Goal: Task Accomplishment & Management: Manage account settings

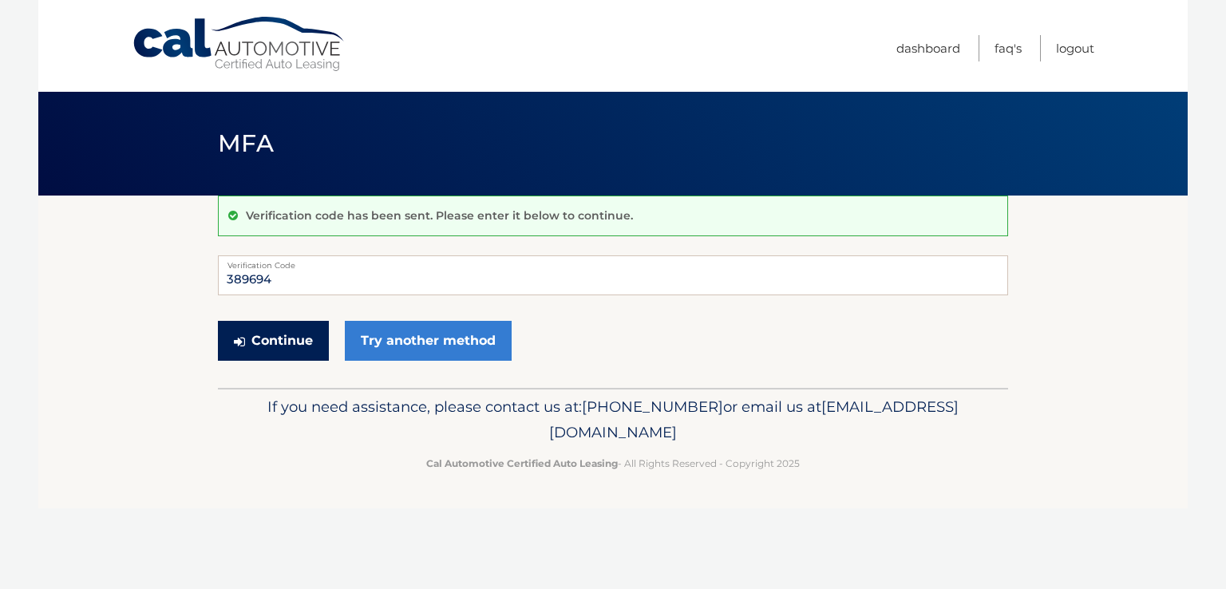
type input "389694"
click at [270, 342] on button "Continue" at bounding box center [273, 341] width 111 height 40
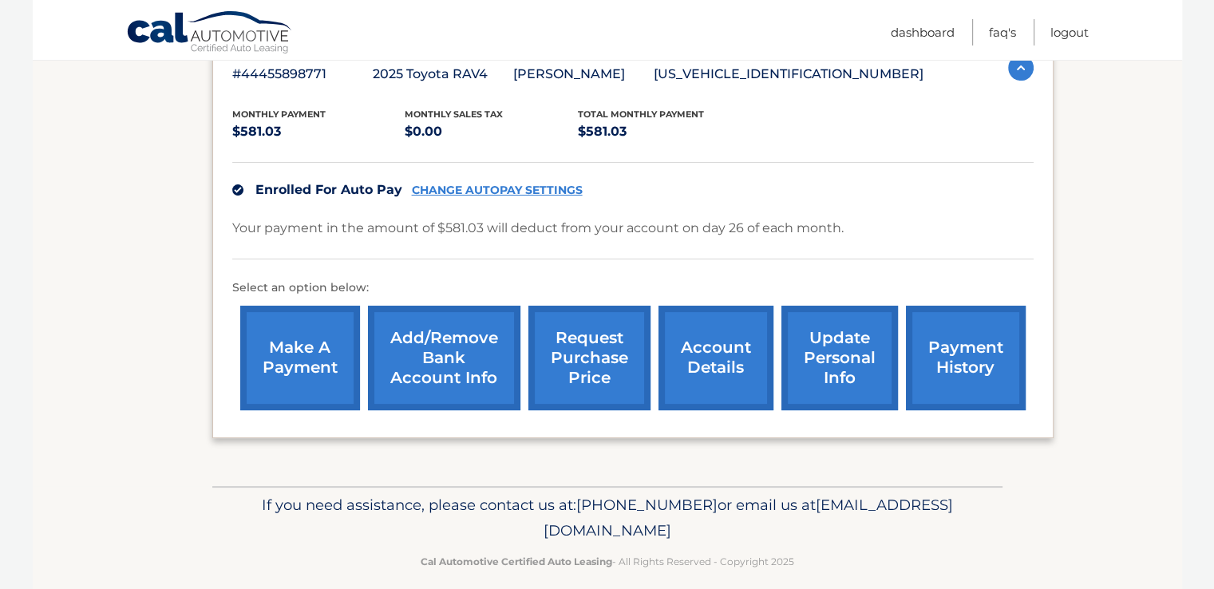
scroll to position [299, 0]
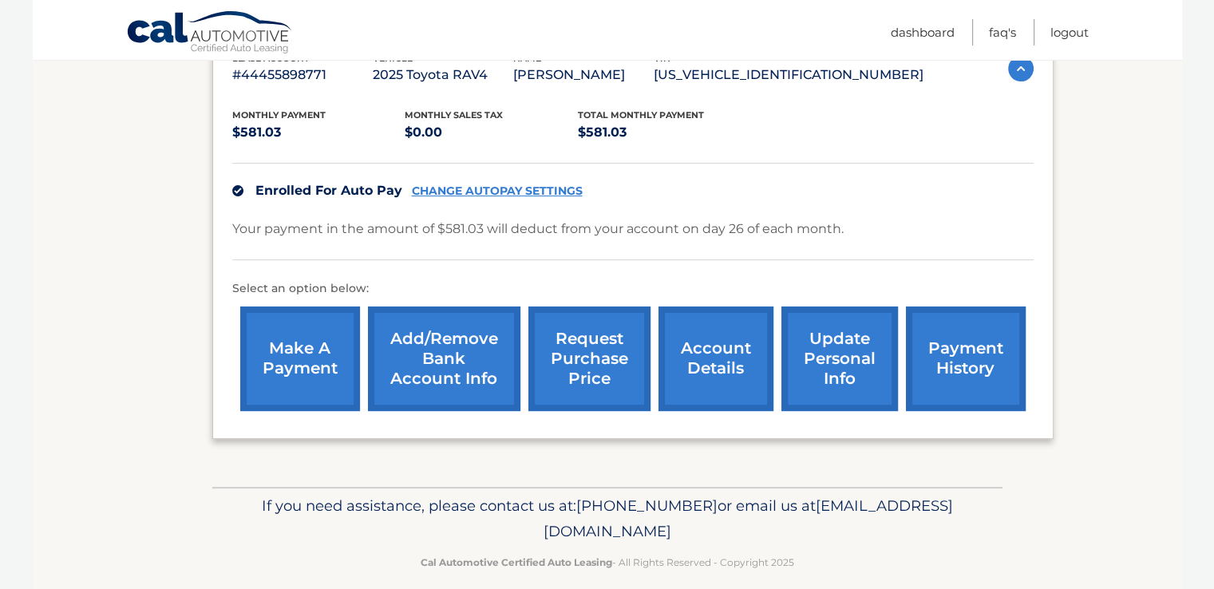
click at [432, 346] on link "Add/Remove bank account info" at bounding box center [444, 358] width 152 height 105
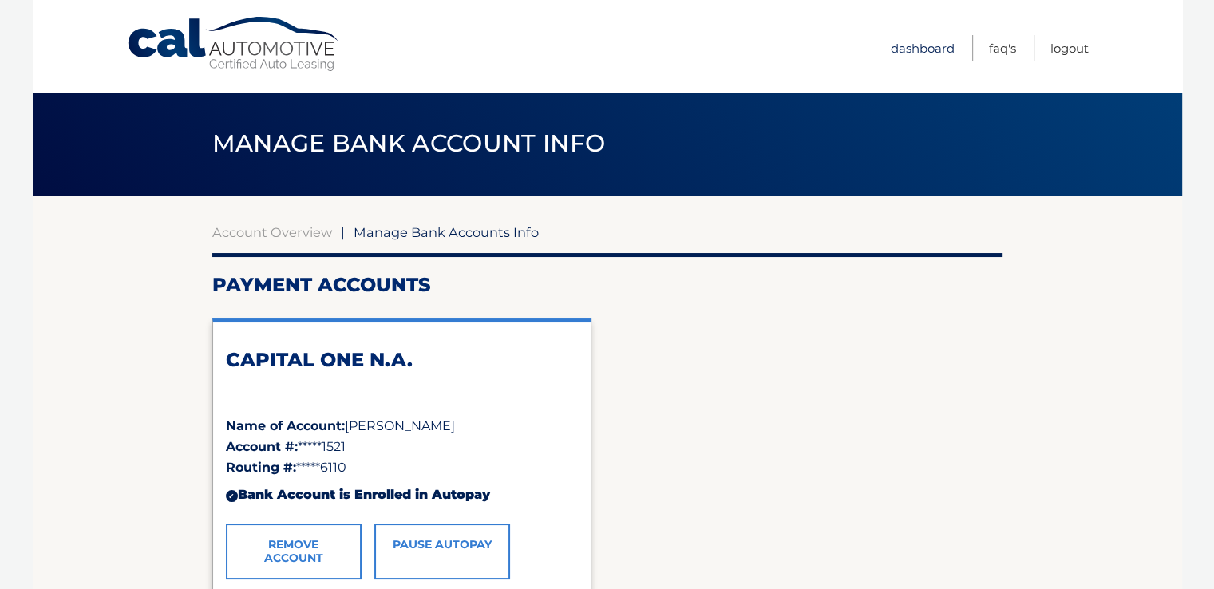
click at [931, 52] on link "Dashboard" at bounding box center [923, 48] width 64 height 26
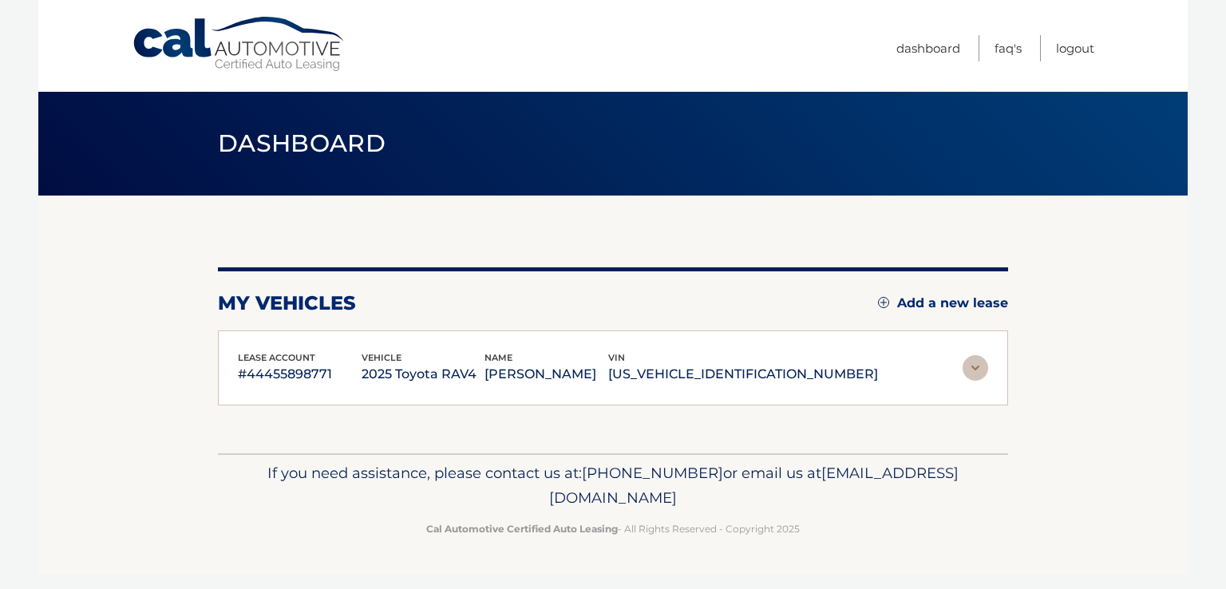
click at [1094, 255] on section "my vehicles Add a new lease lease account #44455898771 vehicle 2025 Toyota RAV4…" at bounding box center [612, 325] width 1149 height 258
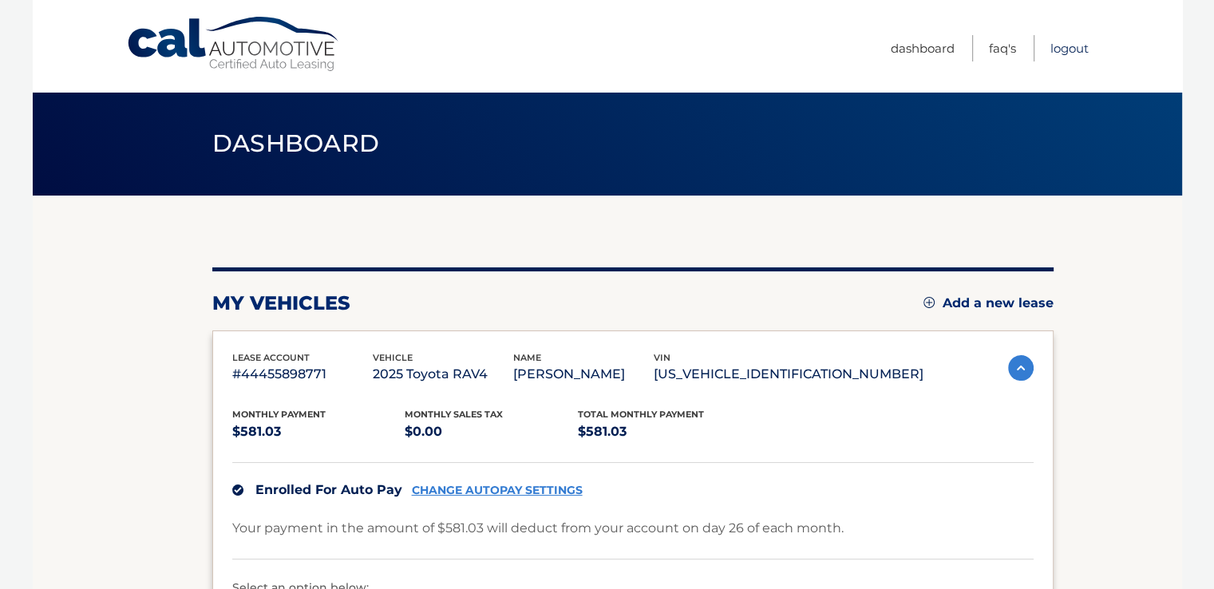
click at [1078, 49] on link "Logout" at bounding box center [1069, 48] width 38 height 26
